Goal: Navigation & Orientation: Find specific page/section

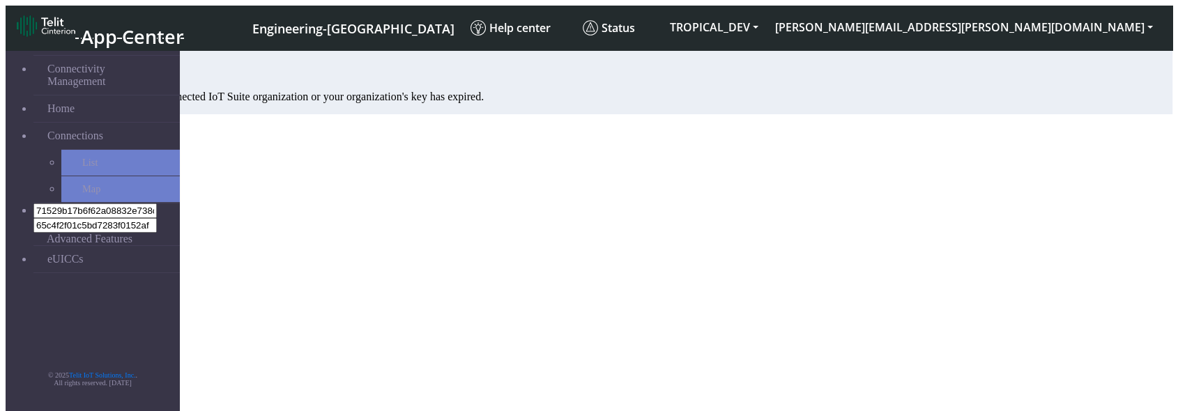
click at [93, 196] on nav "Connectivity Management Home Connections List Map 71529b17b6f62a08832e738c63ea2…" at bounding box center [93, 228] width 174 height 369
click at [62, 233] on span "Advanced Features" at bounding box center [90, 239] width 86 height 13
click at [110, 246] on link "eUICCs" at bounding box center [106, 259] width 146 height 26
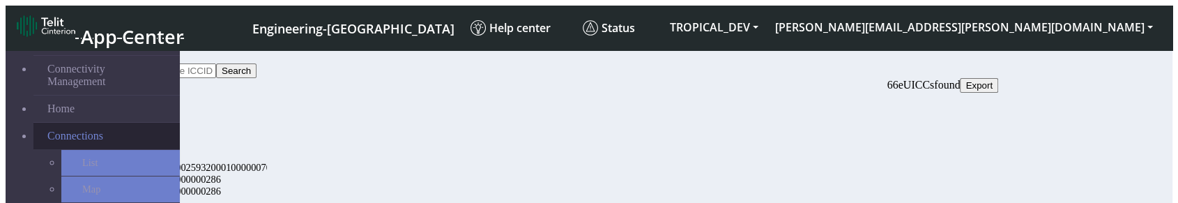
scroll to position [36, 0]
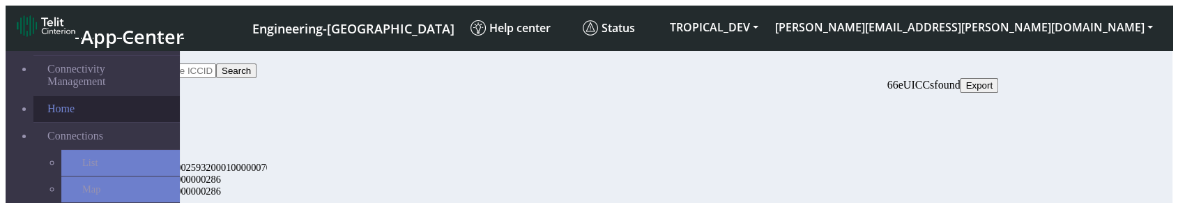
click at [66, 95] on link "Home" at bounding box center [106, 108] width 146 height 26
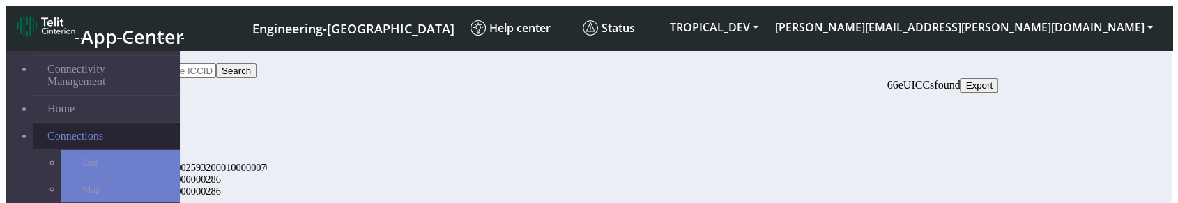
click at [60, 130] on span "Connections" at bounding box center [75, 136] width 56 height 13
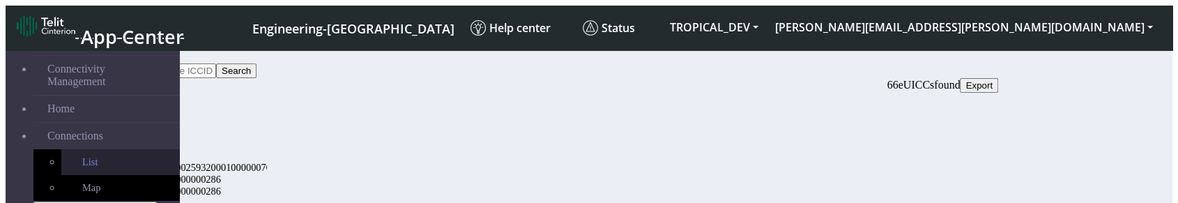
click at [75, 149] on link "List" at bounding box center [120, 162] width 118 height 26
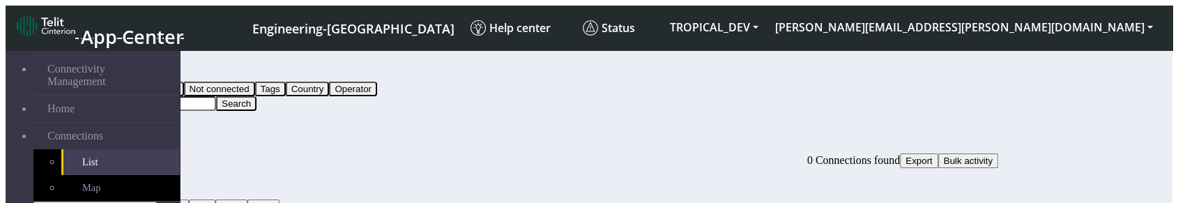
scroll to position [77, 0]
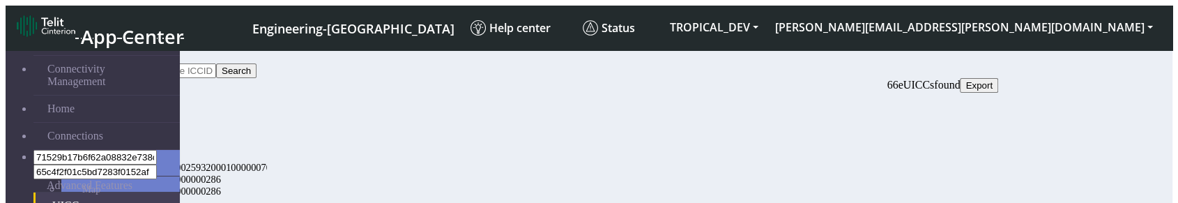
scroll to position [36, 0]
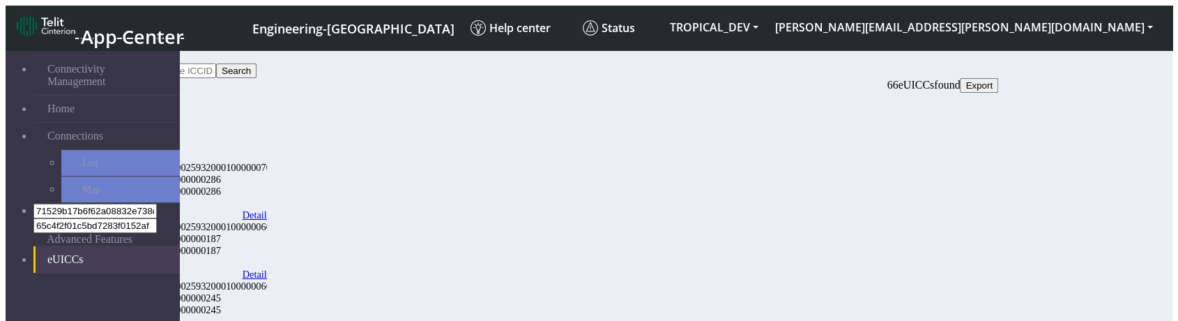
click at [61, 208] on link "eUICCs" at bounding box center [106, 259] width 146 height 26
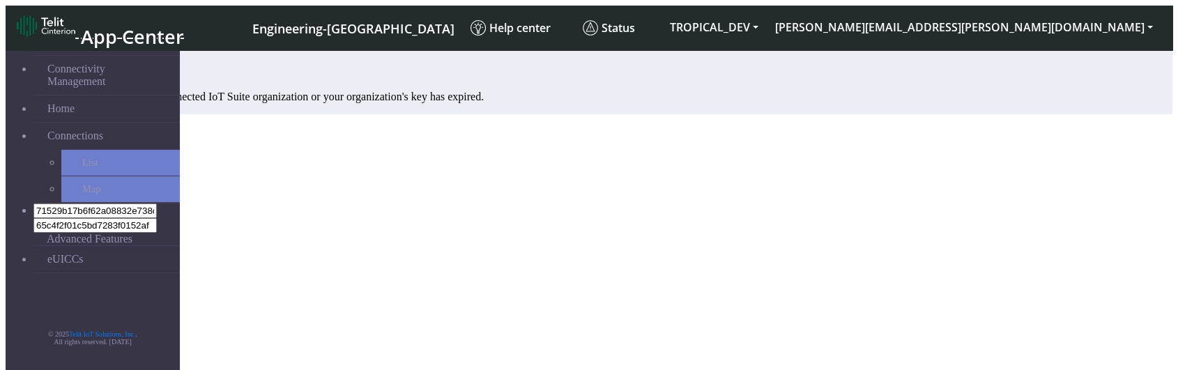
click at [72, 246] on link "eUICCs" at bounding box center [106, 259] width 146 height 26
